Goal: Information Seeking & Learning: Learn about a topic

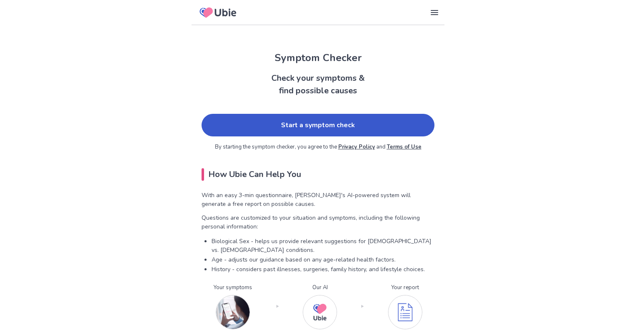
click at [275, 123] on link "Start a symptom check" at bounding box center [317, 125] width 233 height 23
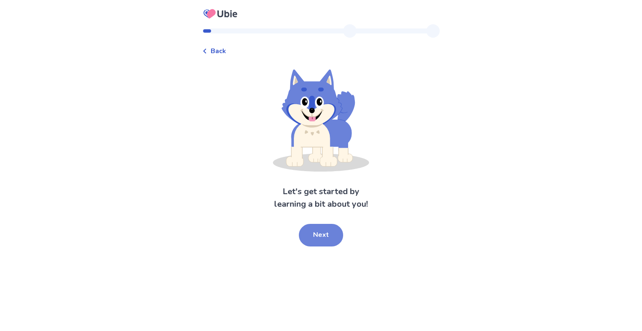
click at [312, 231] on button "Next" at bounding box center [321, 235] width 44 height 23
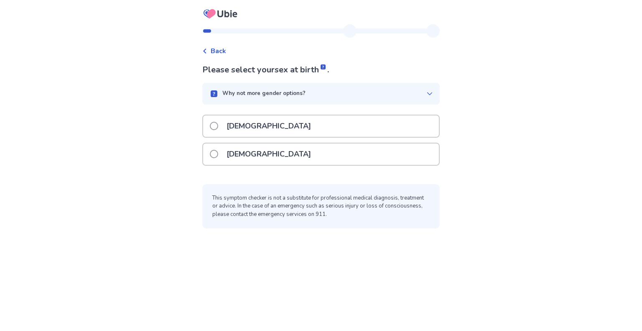
click at [218, 154] on span at bounding box center [214, 154] width 8 height 8
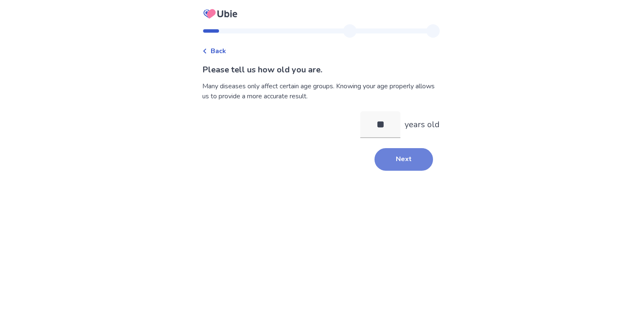
type input "**"
click at [386, 155] on button "Next" at bounding box center [404, 159] width 59 height 23
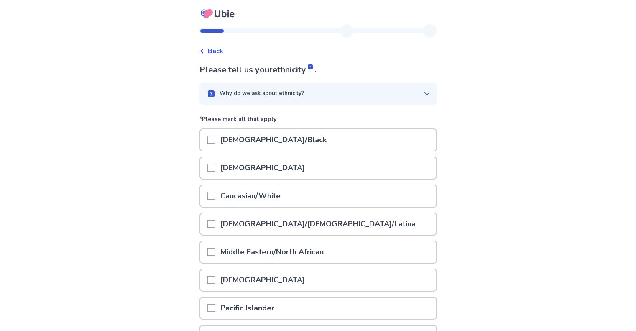
click at [215, 198] on span at bounding box center [211, 195] width 8 height 8
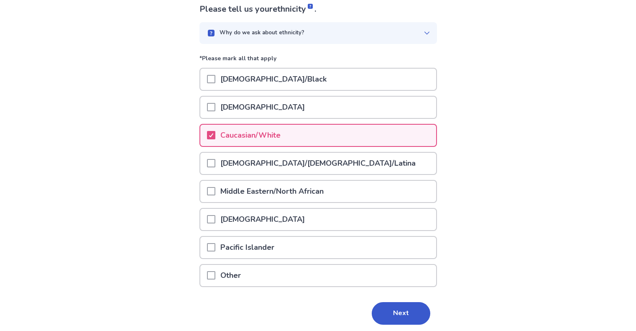
scroll to position [91, 0]
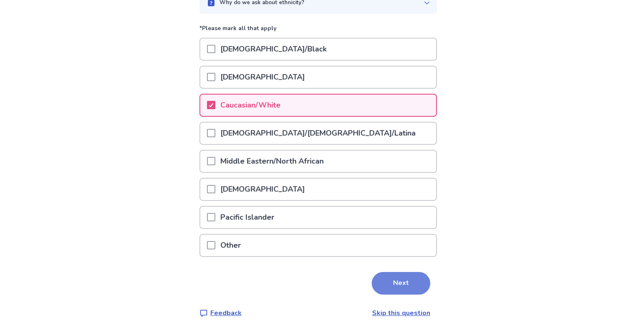
click at [392, 282] on button "Next" at bounding box center [401, 283] width 59 height 23
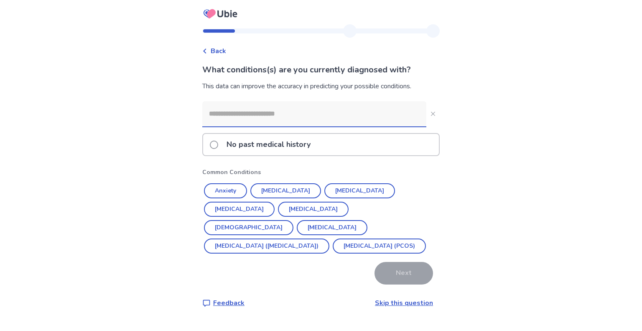
click at [354, 119] on input at bounding box center [314, 113] width 224 height 25
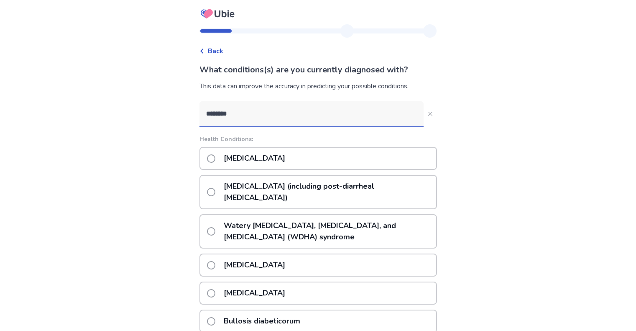
type input "********"
click at [214, 158] on span at bounding box center [211, 158] width 8 height 8
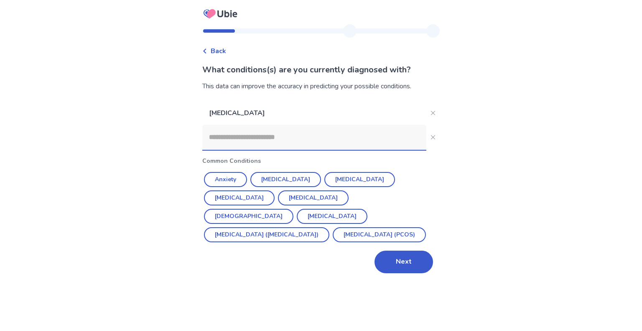
click at [314, 140] on input at bounding box center [314, 137] width 224 height 25
click at [431, 112] on icon "Close" at bounding box center [433, 113] width 4 height 4
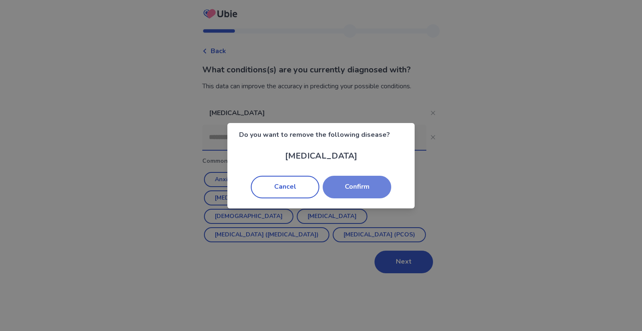
click at [350, 192] on button "Confirm" at bounding box center [357, 187] width 69 height 23
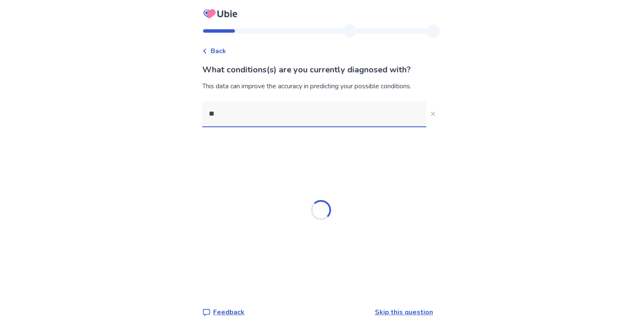
type input "*"
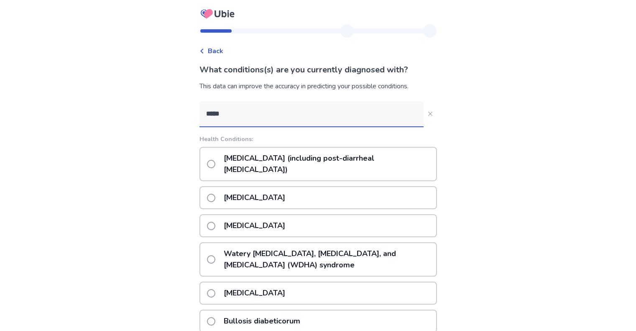
type input "*****"
click at [215, 194] on span at bounding box center [211, 198] width 8 height 8
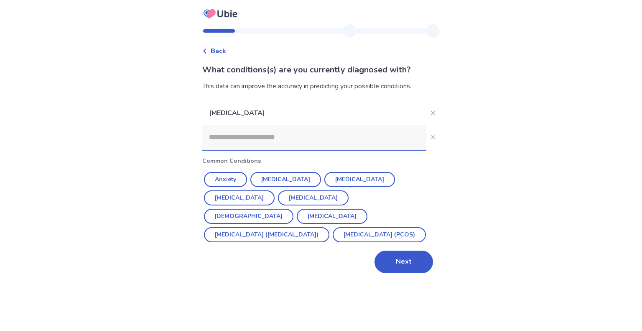
click at [253, 141] on input at bounding box center [314, 137] width 224 height 25
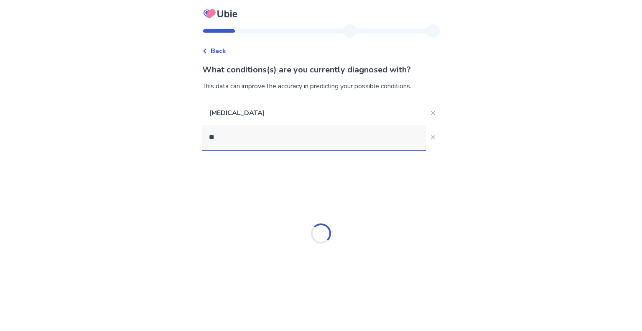
type input "*"
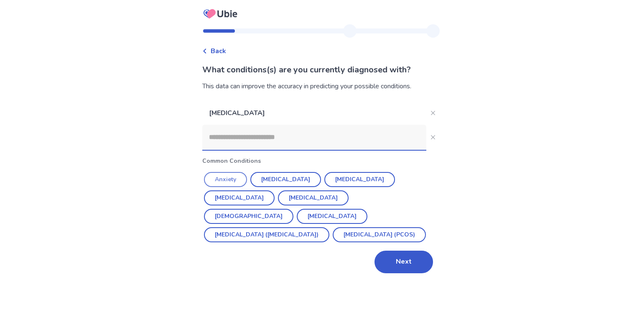
click at [229, 178] on button "Anxiety" at bounding box center [225, 179] width 43 height 15
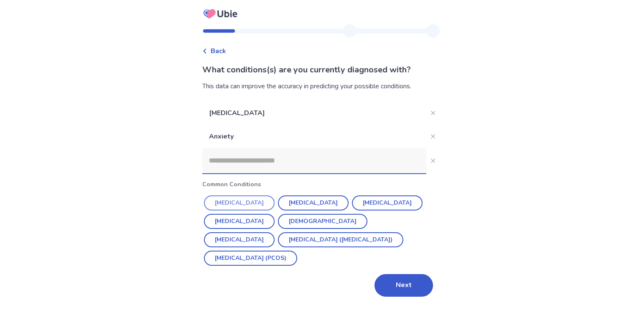
click at [255, 203] on button "Hypertension" at bounding box center [239, 202] width 71 height 15
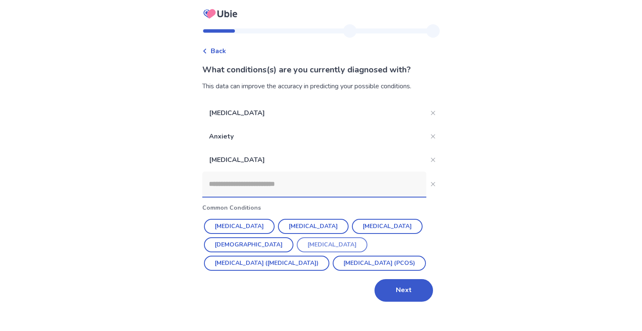
click at [297, 241] on button "Endometriosis" at bounding box center [332, 244] width 71 height 15
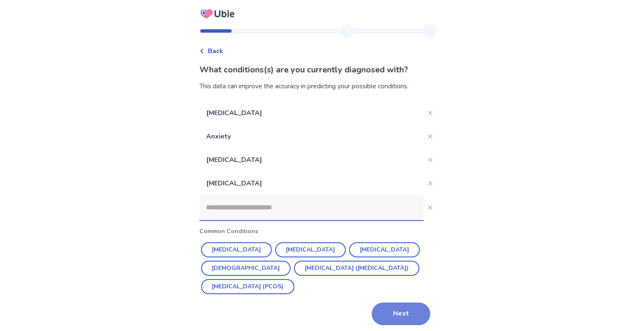
click at [393, 311] on button "Next" at bounding box center [401, 313] width 59 height 23
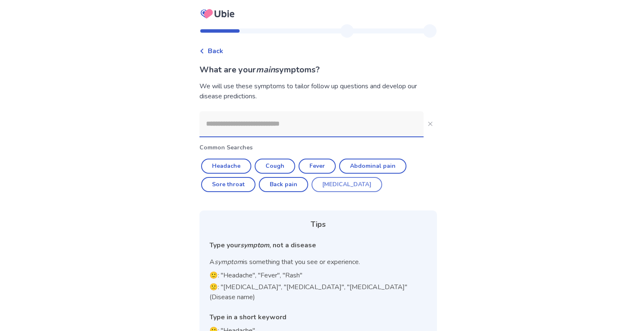
click at [340, 184] on button "Diarrhea" at bounding box center [346, 184] width 71 height 15
type input "********"
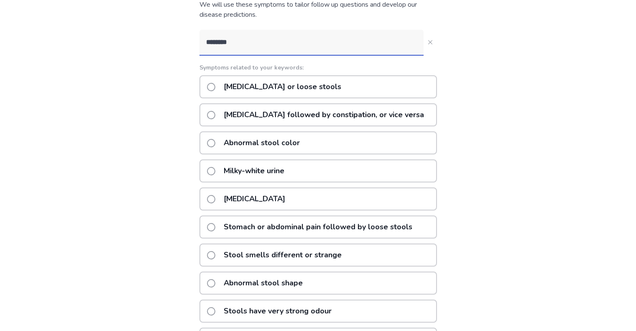
scroll to position [81, 0]
click at [215, 85] on span at bounding box center [211, 88] width 8 height 8
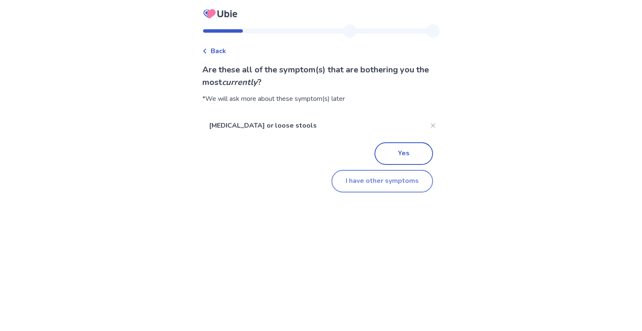
click at [375, 179] on button "I have other symptoms" at bounding box center [382, 181] width 102 height 23
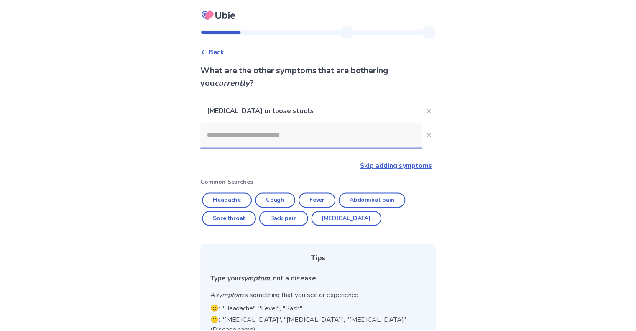
scroll to position [69, 0]
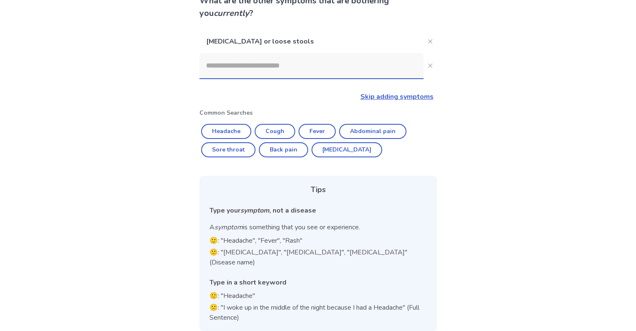
click at [315, 68] on input at bounding box center [311, 65] width 224 height 25
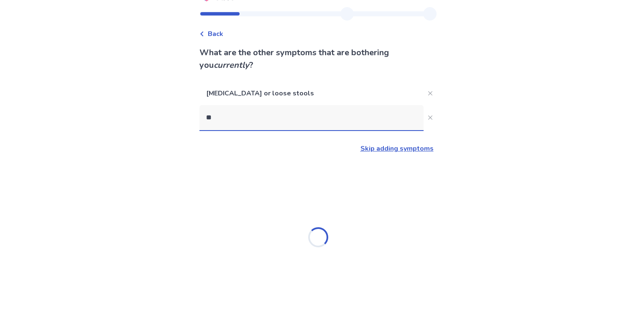
scroll to position [0, 0]
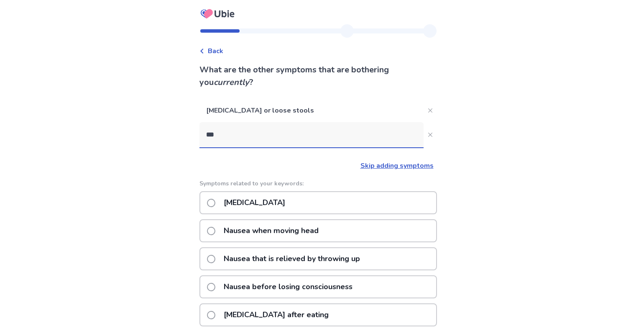
type input "***"
click at [215, 200] on span at bounding box center [211, 203] width 8 height 8
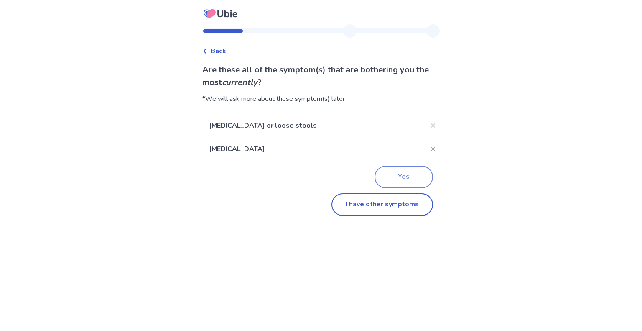
click at [404, 181] on button "Yes" at bounding box center [404, 177] width 59 height 23
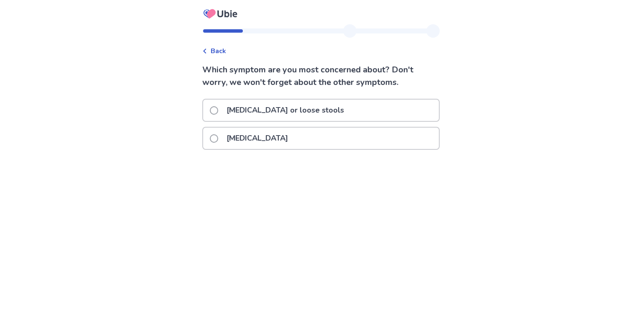
click at [218, 110] on span at bounding box center [214, 110] width 8 height 8
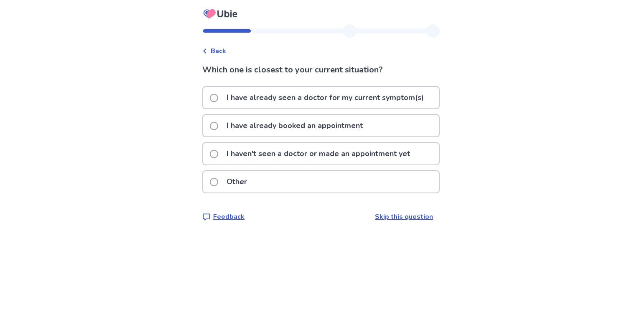
click at [218, 153] on span at bounding box center [214, 154] width 8 height 8
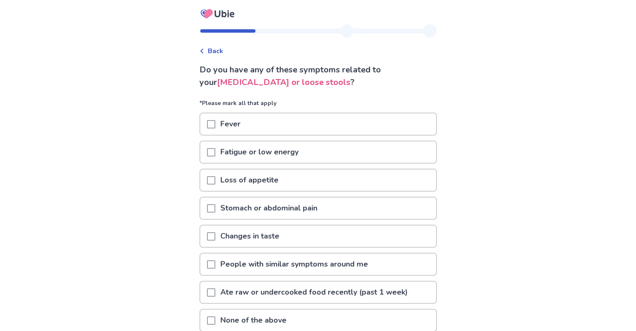
click at [215, 181] on span at bounding box center [211, 180] width 8 height 8
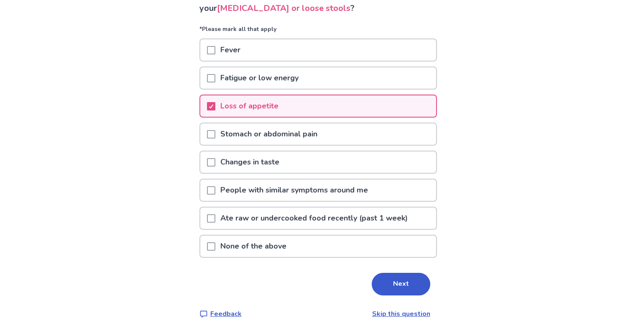
scroll to position [75, 0]
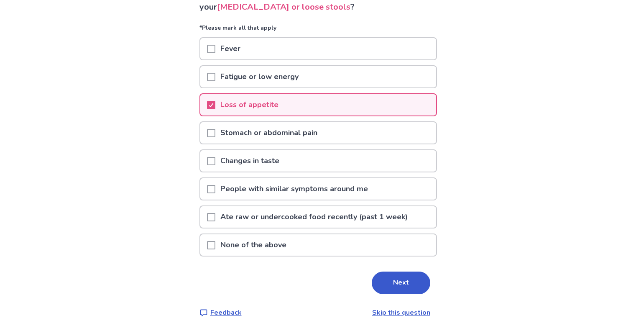
click at [215, 243] on span at bounding box center [211, 245] width 8 height 8
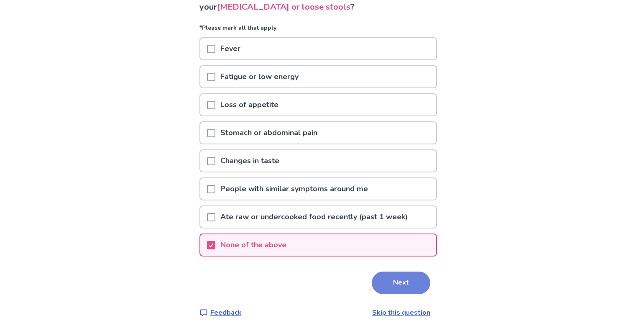
click at [412, 281] on button "Next" at bounding box center [401, 282] width 59 height 23
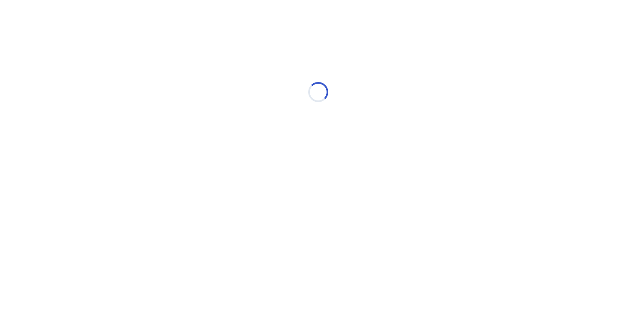
scroll to position [0, 0]
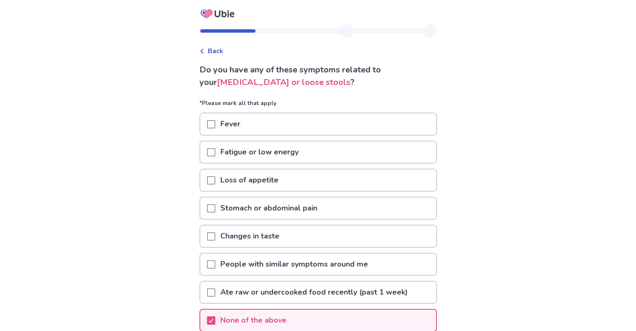
click at [215, 181] on span at bounding box center [211, 180] width 8 height 8
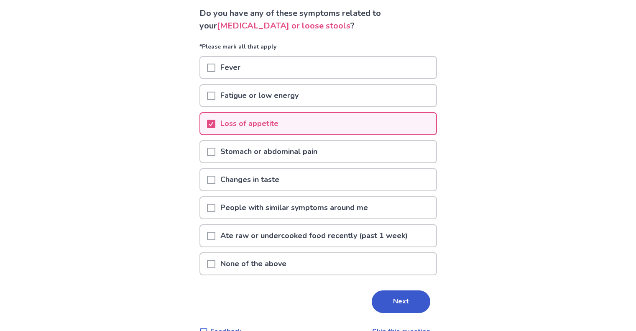
scroll to position [57, 0]
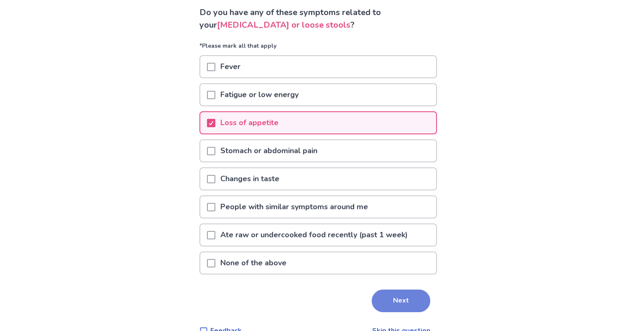
click at [395, 294] on button "Next" at bounding box center [401, 300] width 59 height 23
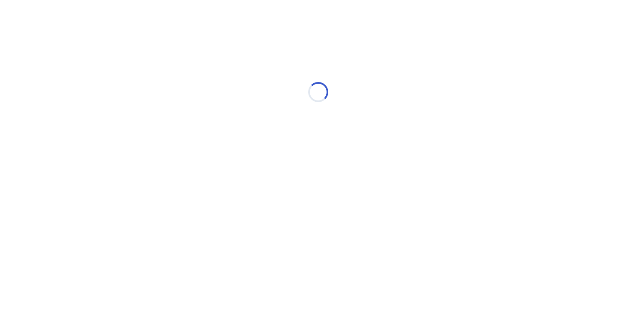
scroll to position [0, 0]
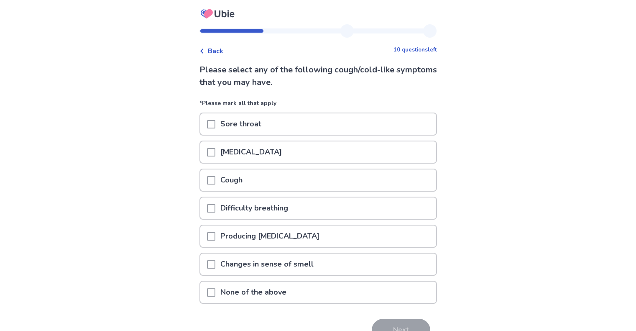
click at [215, 292] on span at bounding box center [211, 292] width 8 height 8
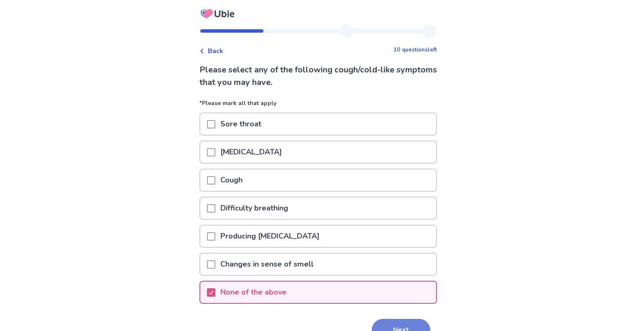
click at [387, 324] on button "Next" at bounding box center [401, 330] width 59 height 23
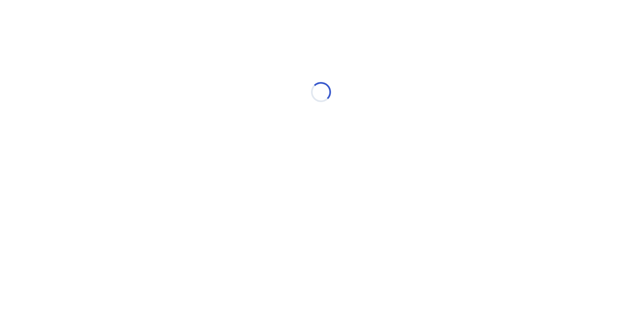
select select "*"
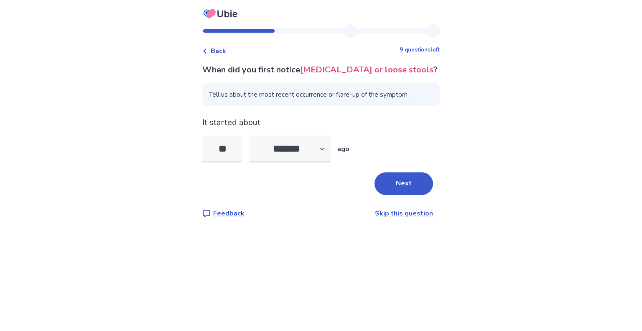
type input "*"
type input "**"
click at [389, 188] on button "Next" at bounding box center [404, 183] width 59 height 23
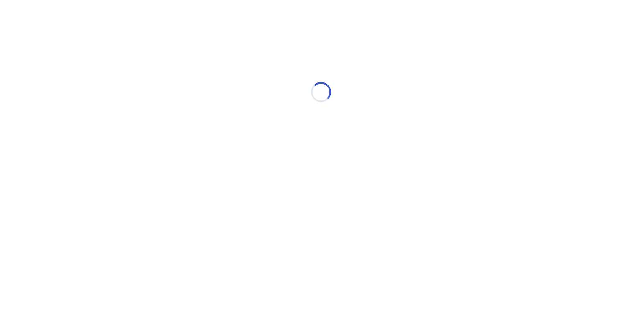
select select "*"
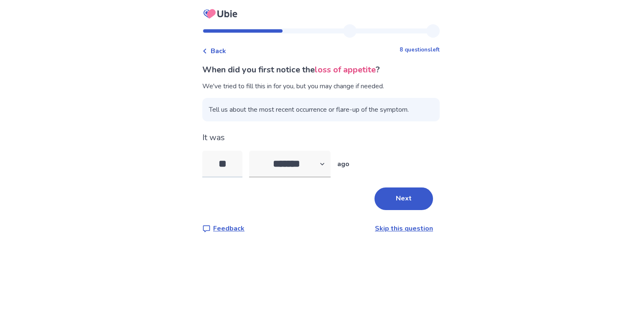
type input "*"
click at [400, 195] on button "Next" at bounding box center [404, 198] width 59 height 23
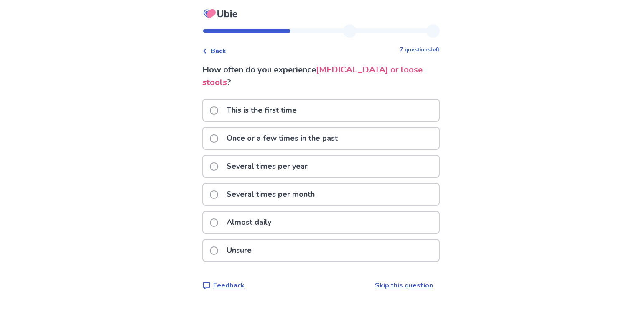
click at [218, 190] on span at bounding box center [214, 194] width 8 height 8
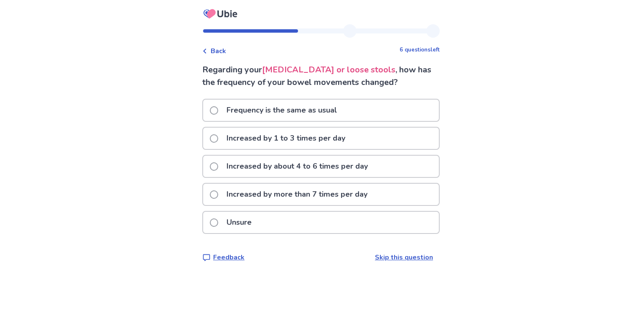
click at [217, 166] on span at bounding box center [214, 166] width 8 height 8
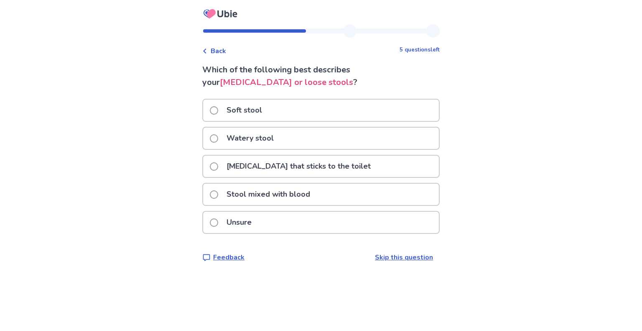
click at [218, 137] on span at bounding box center [214, 138] width 8 height 8
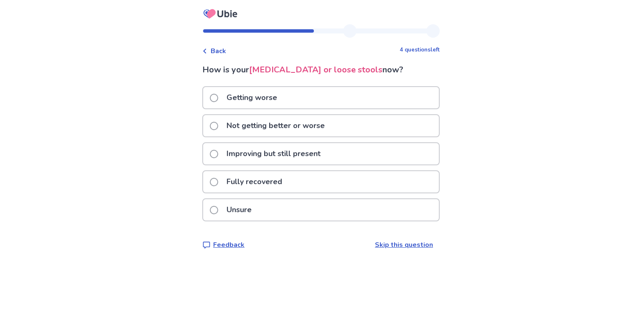
click at [218, 122] on span at bounding box center [214, 126] width 8 height 8
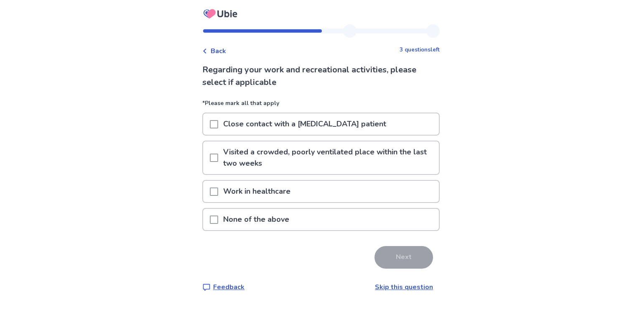
click at [218, 220] on span at bounding box center [214, 219] width 8 height 8
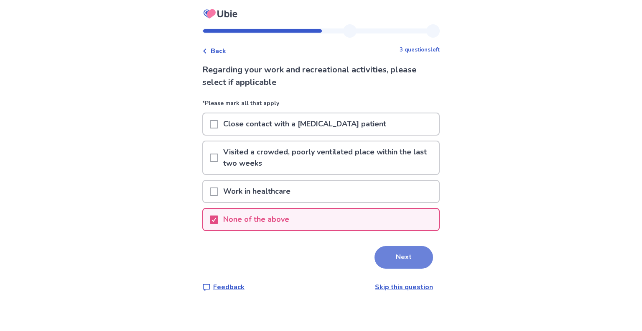
click at [402, 258] on button "Next" at bounding box center [404, 257] width 59 height 23
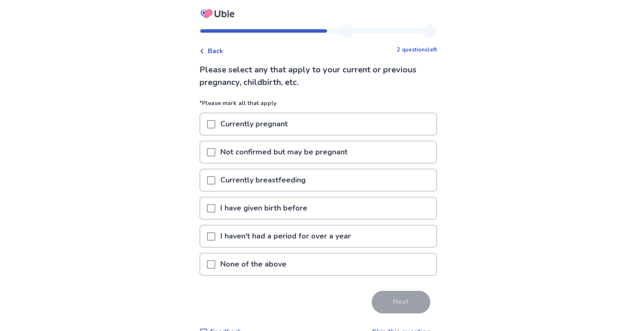
click at [215, 265] on span at bounding box center [211, 264] width 8 height 8
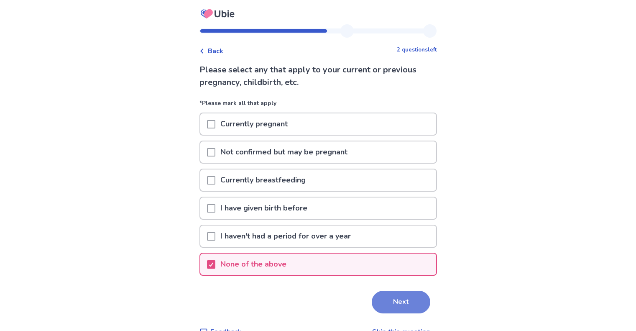
click at [397, 300] on button "Next" at bounding box center [401, 302] width 59 height 23
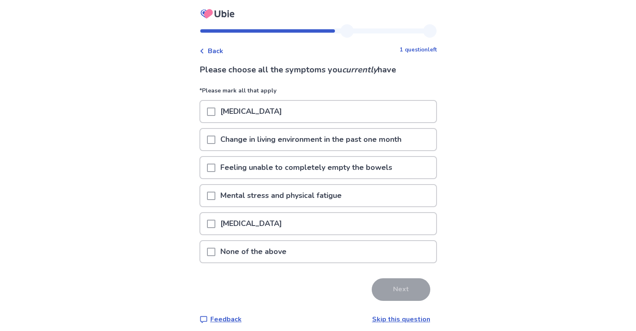
click at [215, 249] on span at bounding box center [211, 251] width 8 height 8
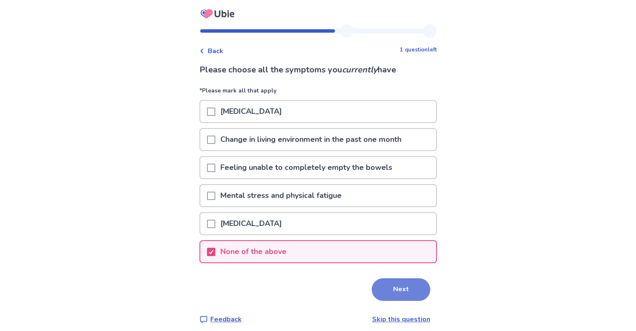
click at [393, 283] on button "Next" at bounding box center [401, 289] width 59 height 23
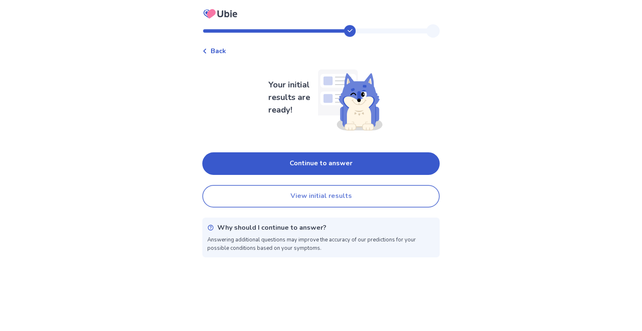
click at [347, 194] on button "View initial results" at bounding box center [320, 196] width 237 height 23
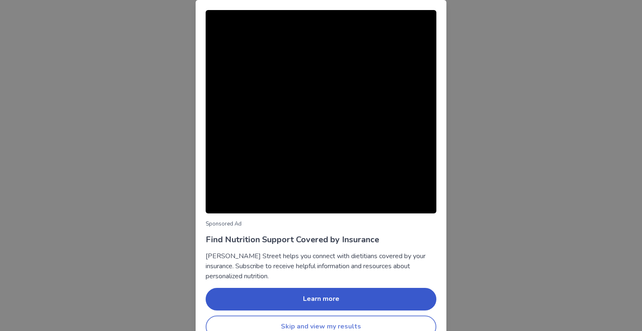
click at [358, 326] on button "Skip and view my results" at bounding box center [321, 326] width 231 height 23
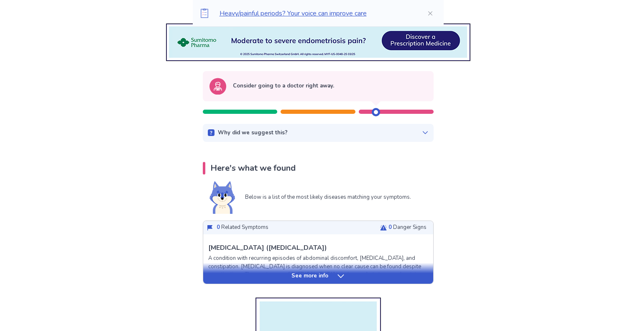
scroll to position [89, 0]
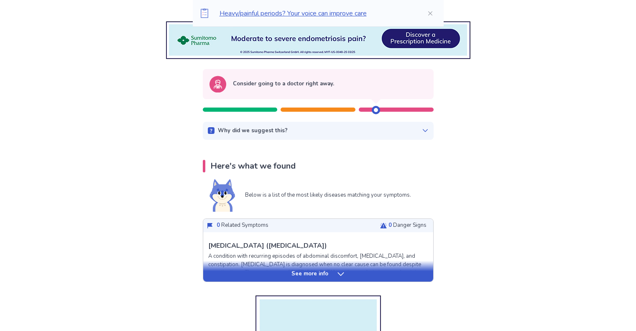
click at [422, 129] on icon at bounding box center [425, 130] width 7 height 7
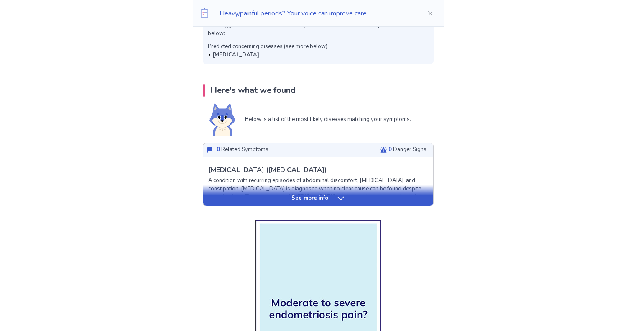
scroll to position [217, 0]
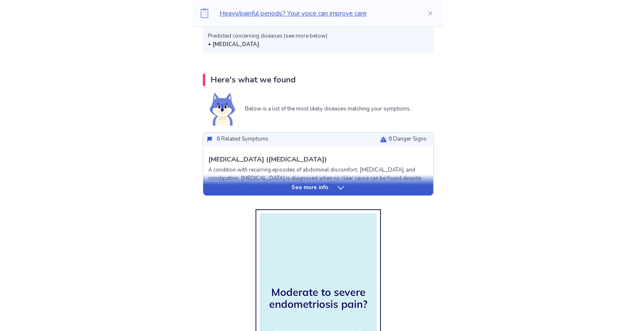
click at [340, 186] on icon at bounding box center [340, 188] width 8 height 8
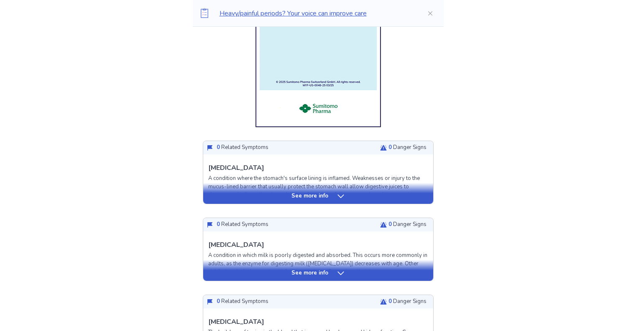
scroll to position [1321, 0]
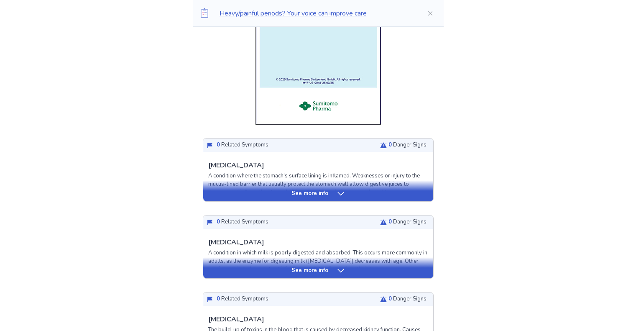
click at [338, 196] on icon at bounding box center [340, 193] width 8 height 8
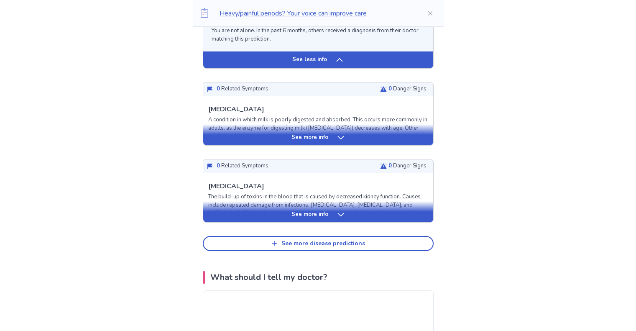
scroll to position [2100, 0]
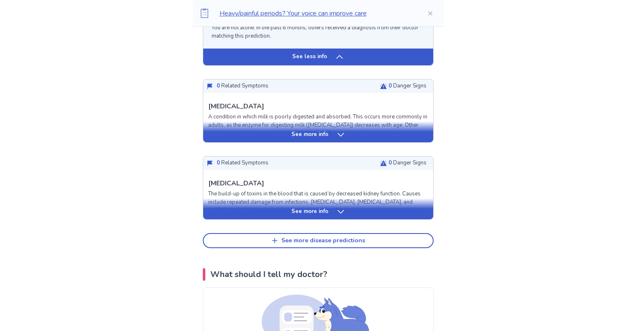
click at [343, 216] on icon at bounding box center [340, 211] width 8 height 8
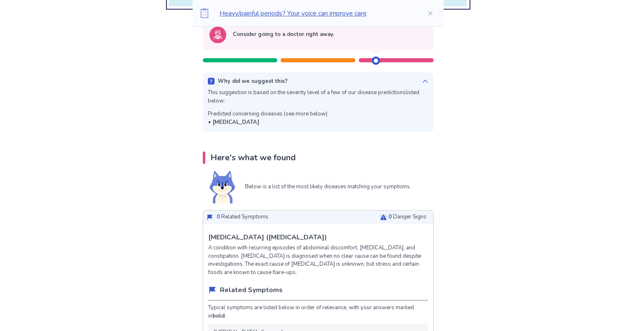
scroll to position [0, 0]
